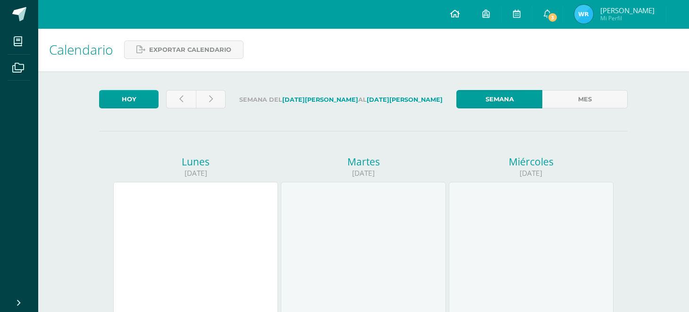
click at [455, 7] on link at bounding box center [455, 14] width 32 height 28
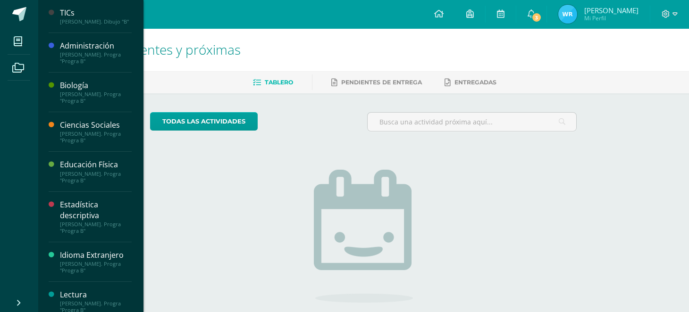
click at [94, 104] on div "Biología [PERSON_NAME]. Progra "Progra B"" at bounding box center [90, 93] width 83 height 40
click at [78, 89] on div "Biología" at bounding box center [96, 85] width 72 height 11
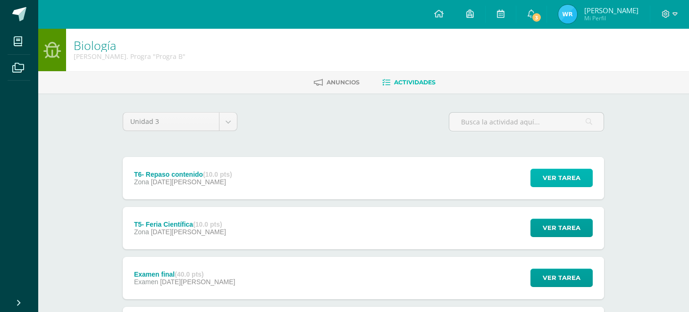
click at [564, 174] on span "Ver tarea" at bounding box center [562, 177] width 38 height 17
